Goal: Find specific page/section: Find specific page/section

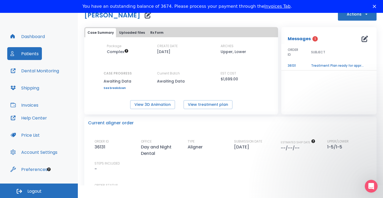
scroll to position [9, 0]
click at [197, 106] on button "View treatment plan" at bounding box center [208, 105] width 49 height 9
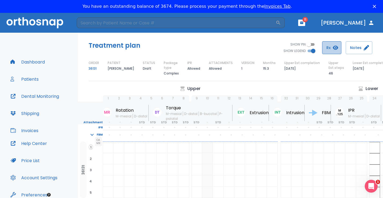
click at [334, 49] on icon "button" at bounding box center [335, 47] width 5 height 5
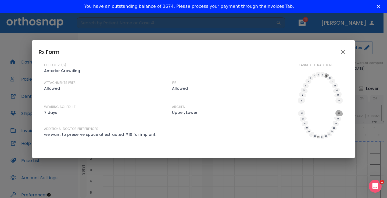
click at [345, 53] on icon "close" at bounding box center [342, 52] width 6 height 6
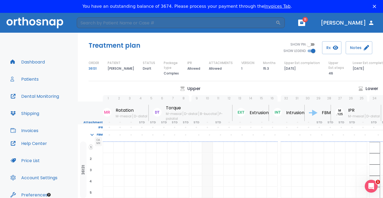
click at [36, 63] on button "Dashboard" at bounding box center [27, 62] width 41 height 13
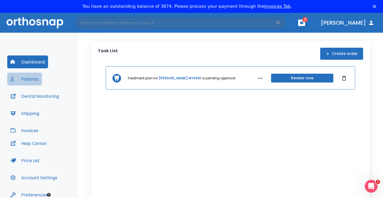
click at [36, 78] on button "Patients" at bounding box center [24, 79] width 35 height 13
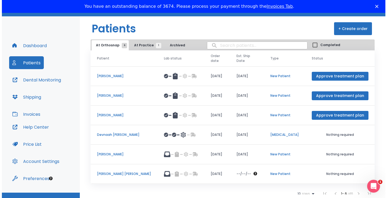
scroll to position [26, 0]
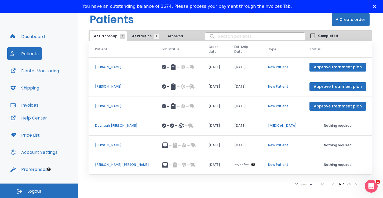
click at [243, 139] on td "[DATE]" at bounding box center [245, 146] width 34 height 20
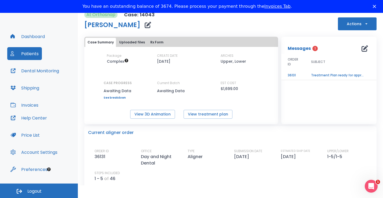
click at [318, 76] on td "Treatment Plan ready for approval - WITH EXTRACTION" at bounding box center [338, 75] width 67 height 9
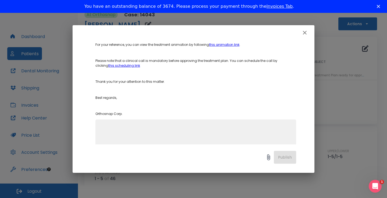
scroll to position [242, 0]
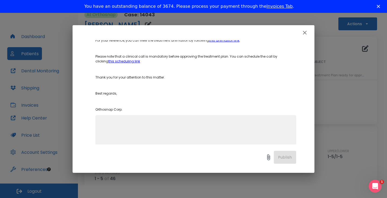
click at [110, 61] on link "this scheduling link" at bounding box center [124, 61] width 32 height 5
